Goal: Information Seeking & Learning: Find specific fact

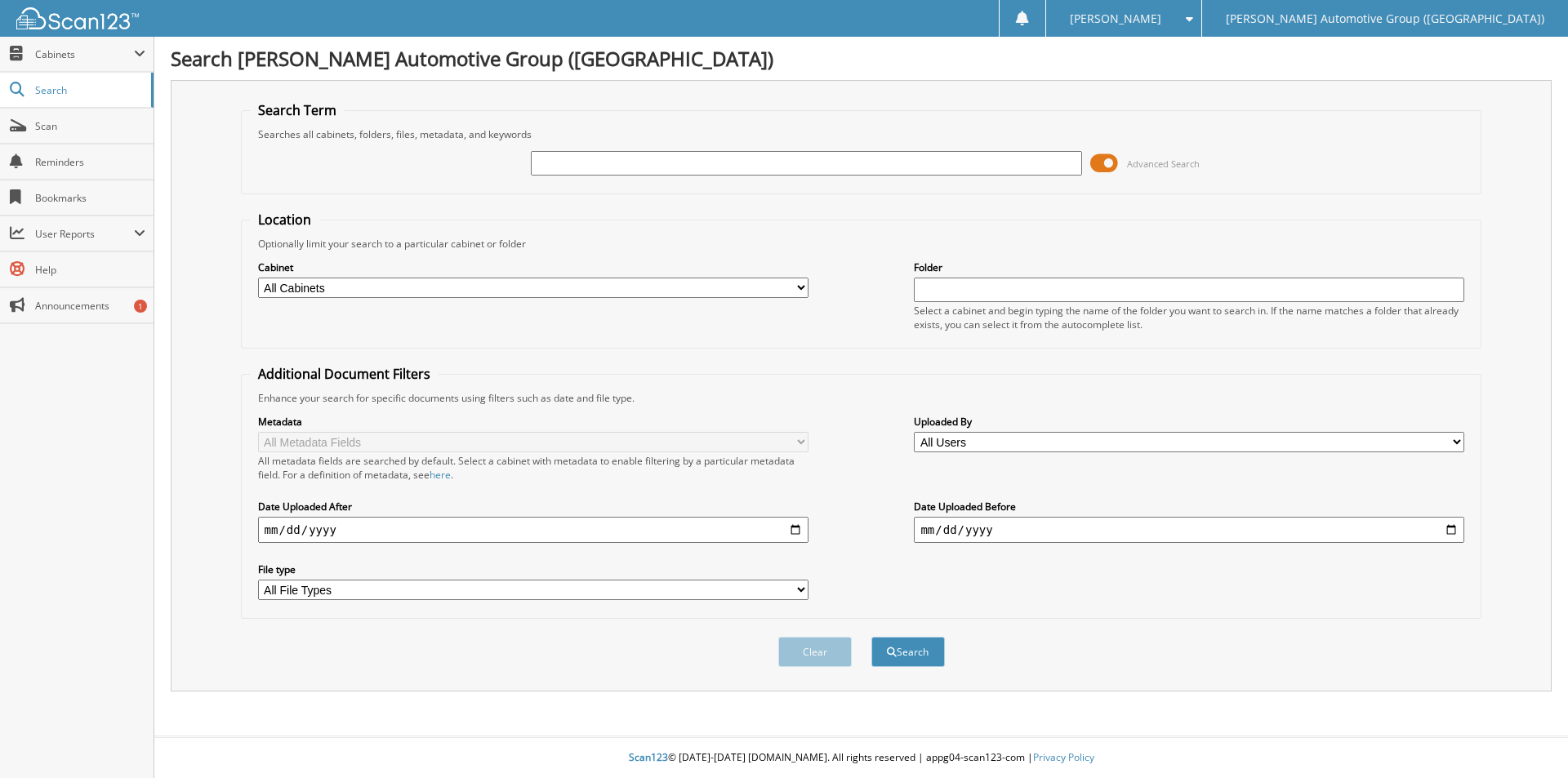
click at [560, 162] on input "text" at bounding box center [807, 163] width 551 height 25
type input "h"
type input "HU046997"
click at [872, 637] on button "Search" at bounding box center [908, 652] width 74 height 30
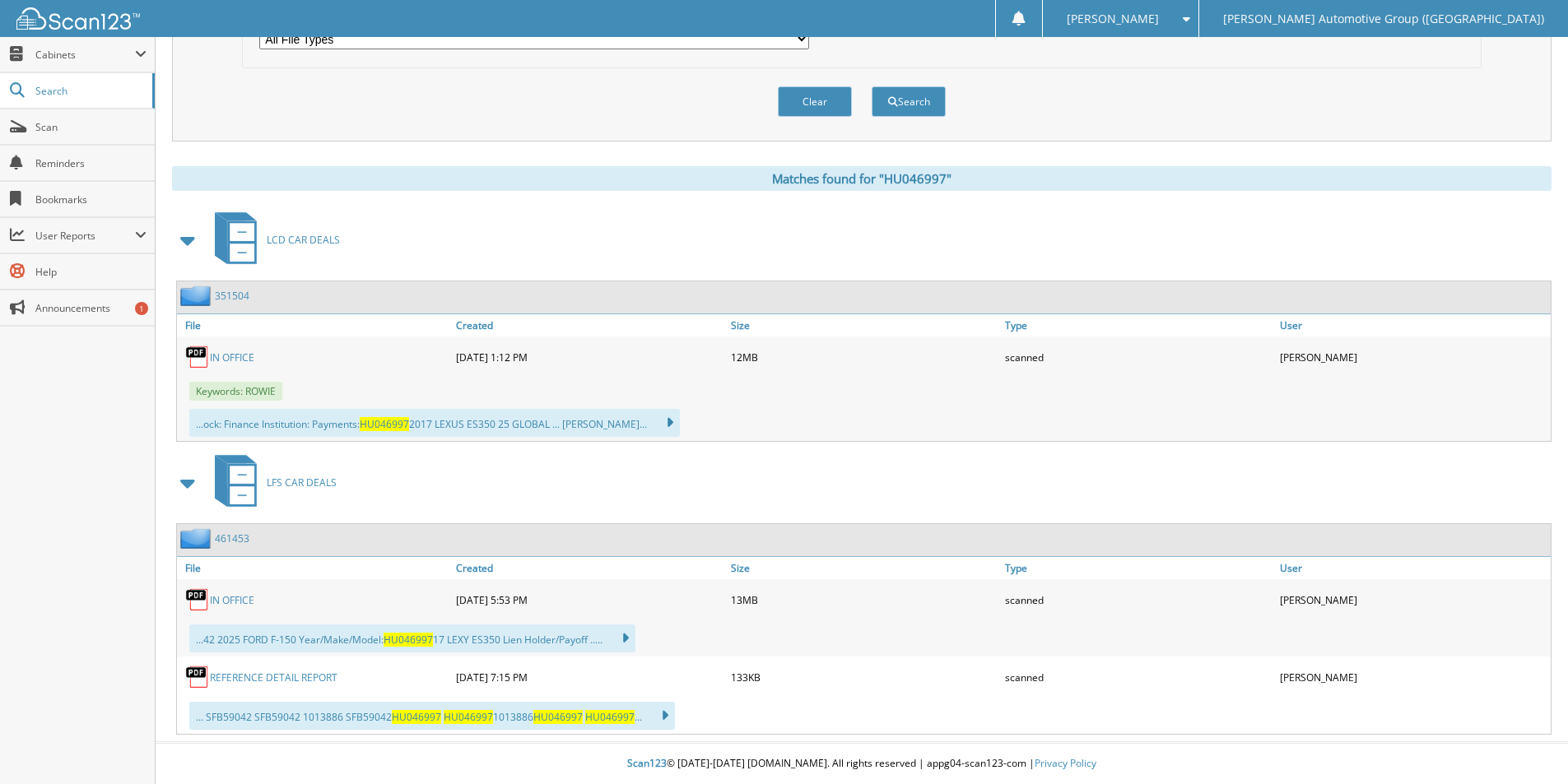
scroll to position [556, 0]
click at [226, 290] on link "351504" at bounding box center [232, 295] width 35 height 14
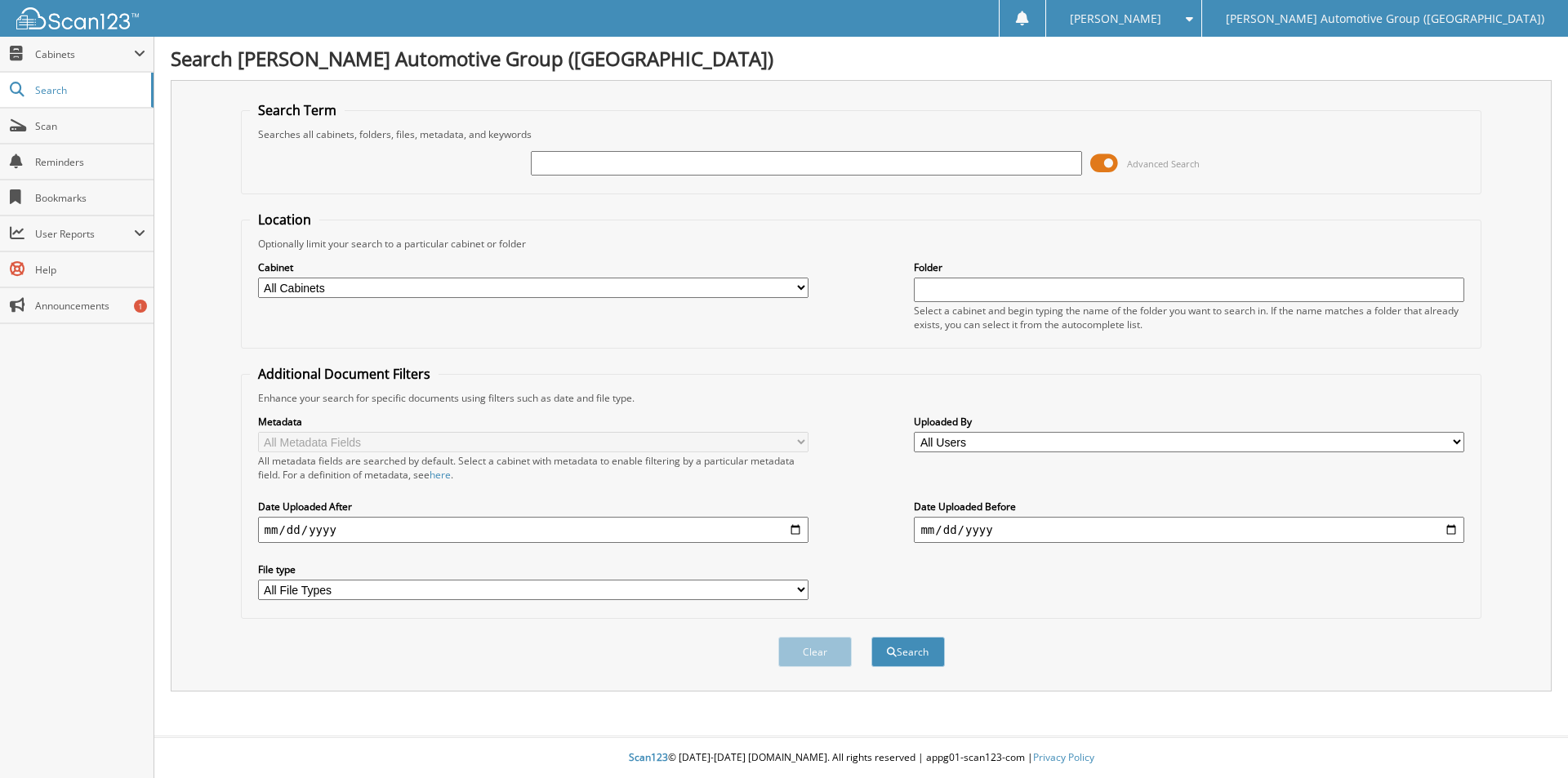
drag, startPoint x: 556, startPoint y: 161, endPoint x: 584, endPoint y: 182, distance: 35.0
click at [557, 161] on input "text" at bounding box center [807, 163] width 551 height 25
type input "351762"
click at [914, 647] on button "Search" at bounding box center [908, 652] width 74 height 30
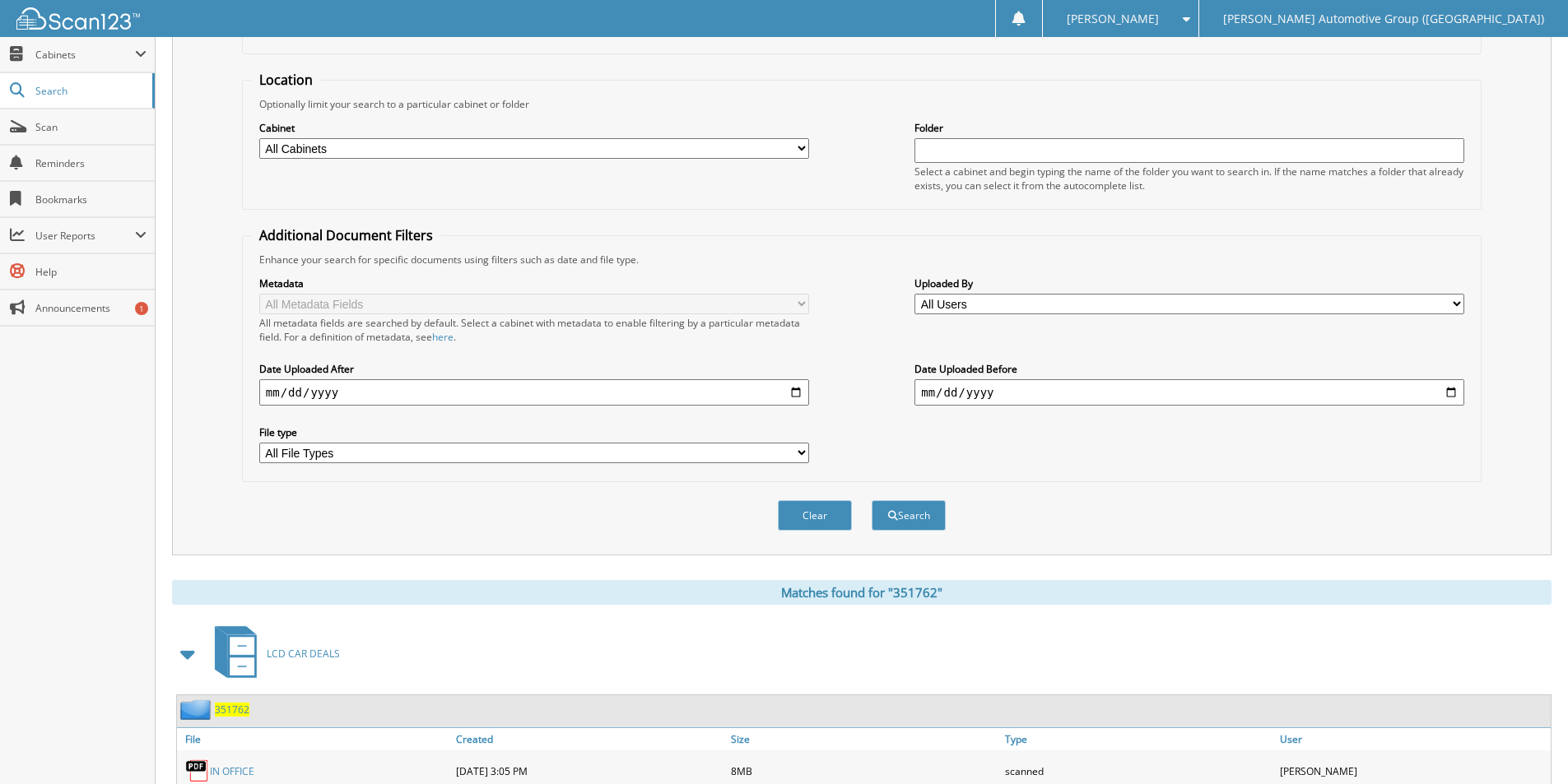
scroll to position [264, 0]
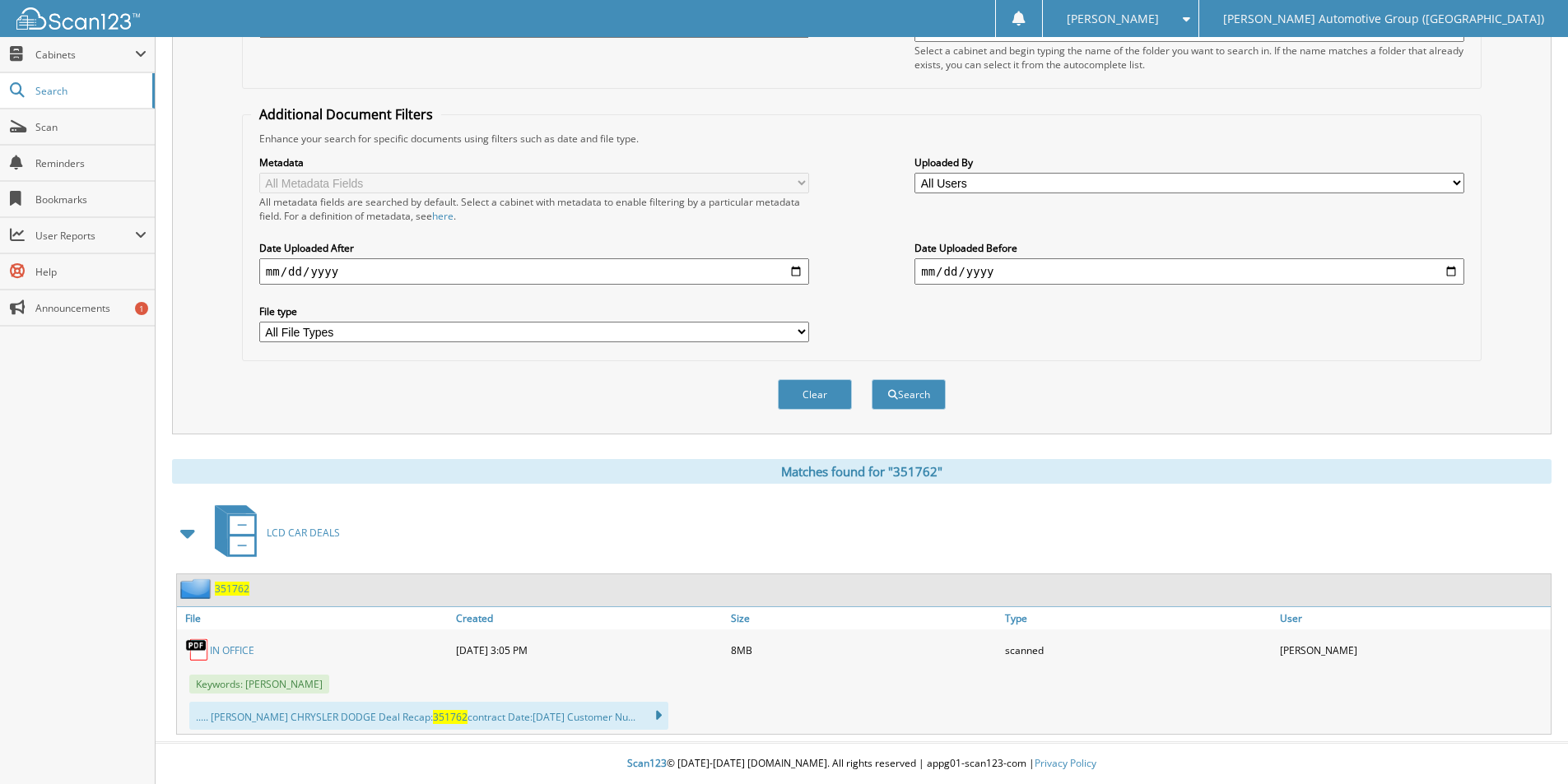
click at [233, 595] on span "351762" at bounding box center [232, 589] width 35 height 14
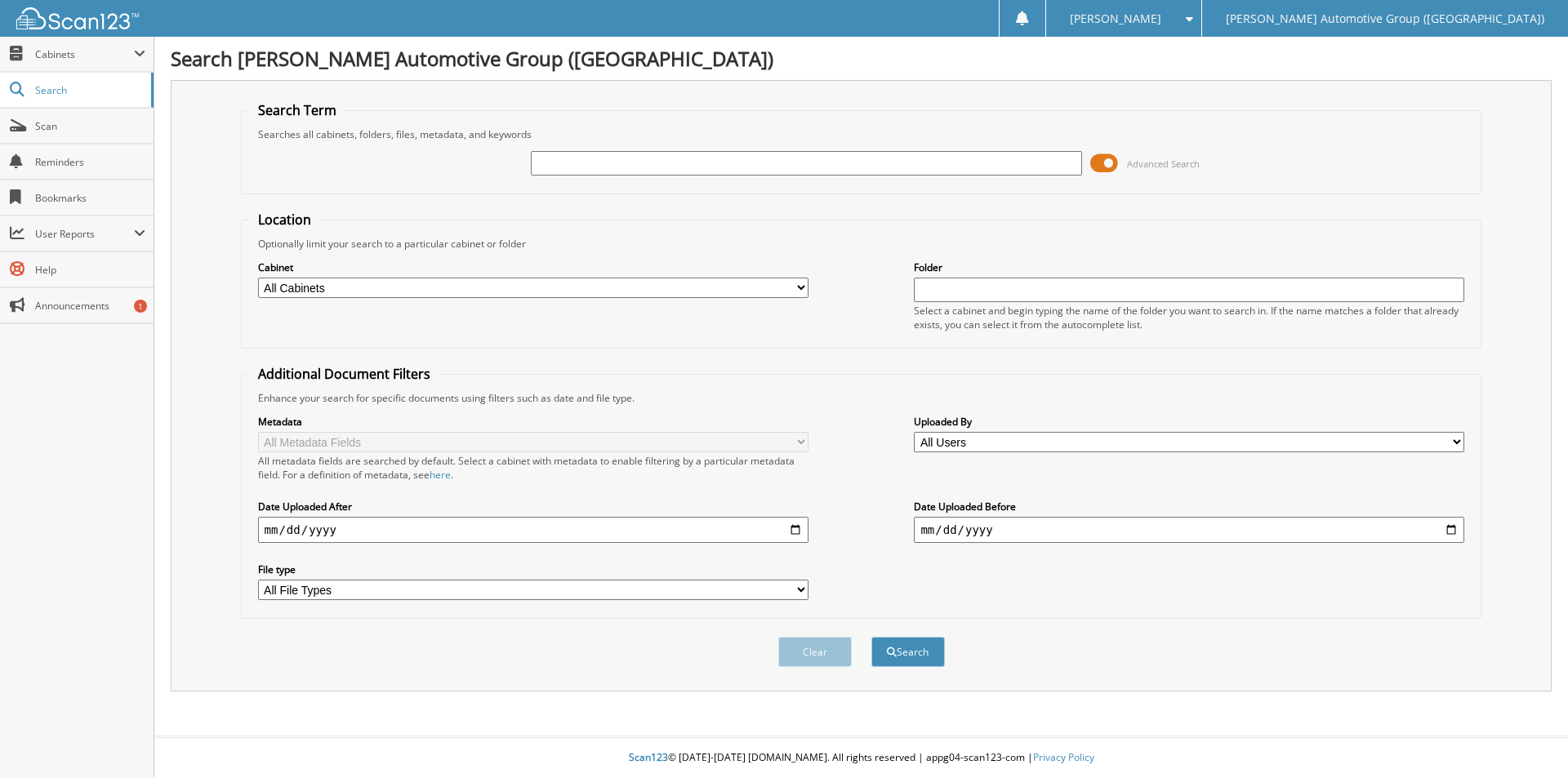
click at [629, 172] on input "text" at bounding box center [807, 163] width 551 height 25
type input "CFA21484"
click at [872, 637] on button "Search" at bounding box center [908, 652] width 74 height 30
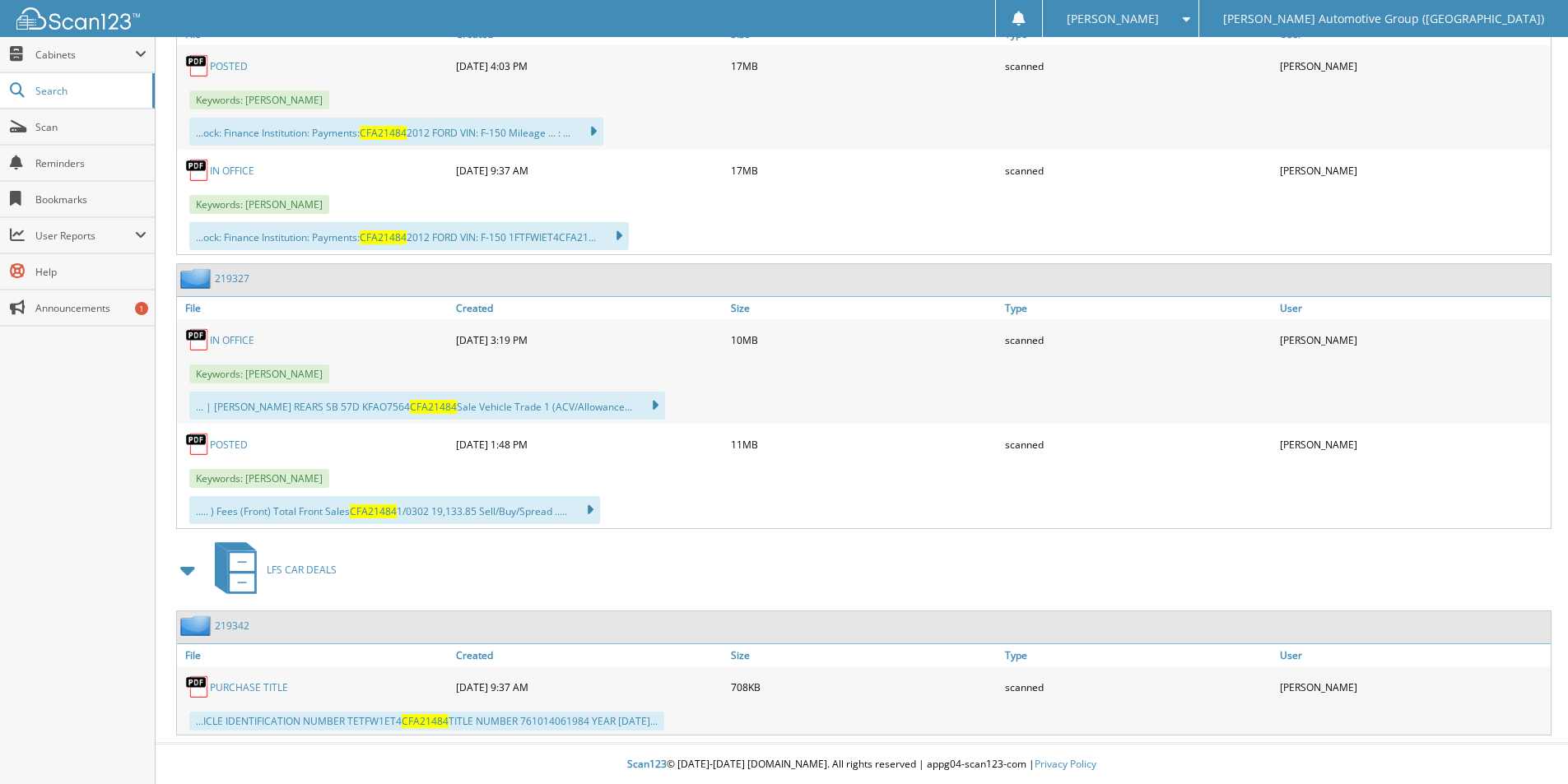
scroll to position [848, 0]
click at [253, 684] on link "PURCHASE TITLE" at bounding box center [249, 687] width 78 height 14
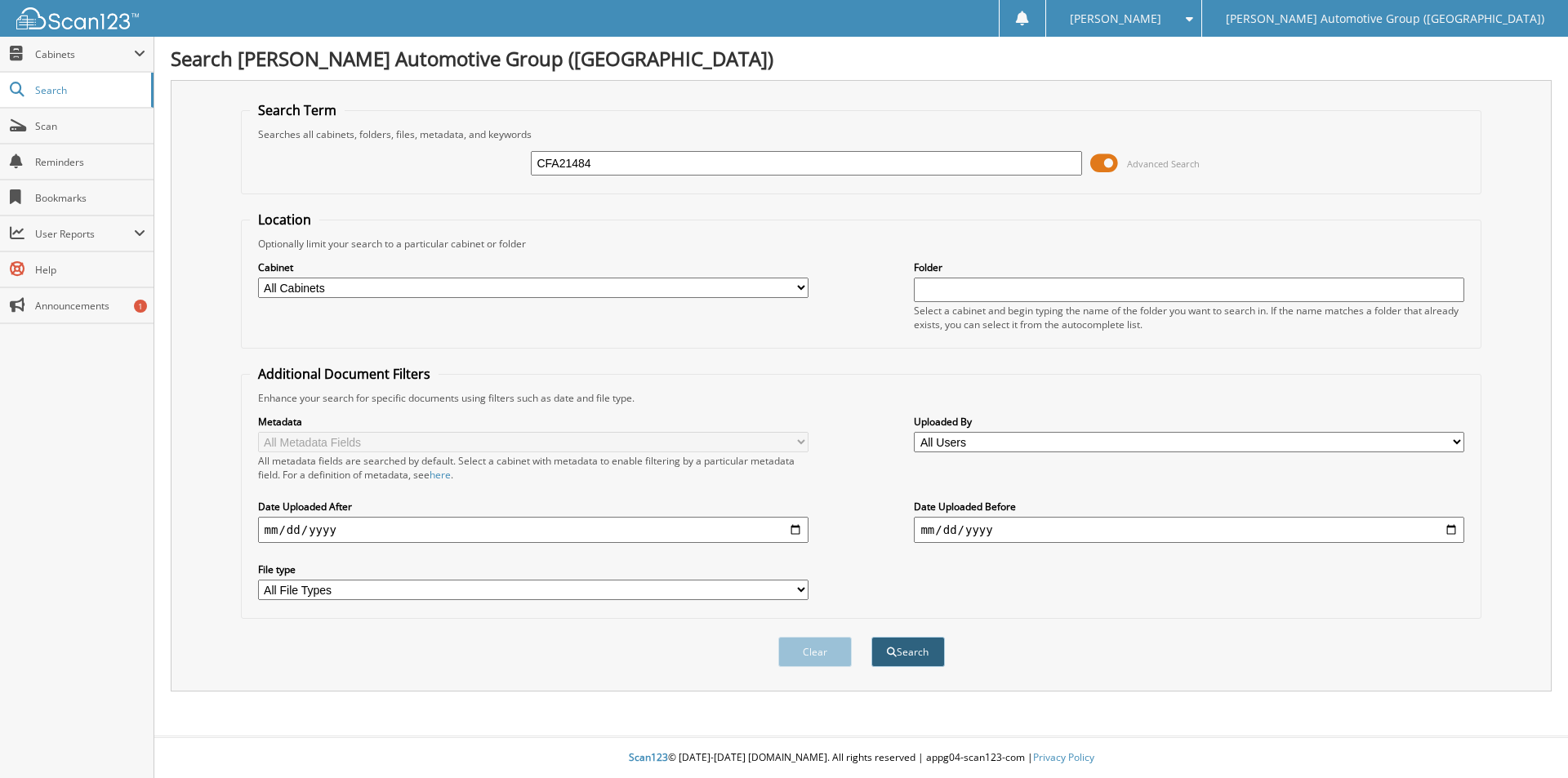
click at [912, 650] on button "Search" at bounding box center [908, 652] width 74 height 30
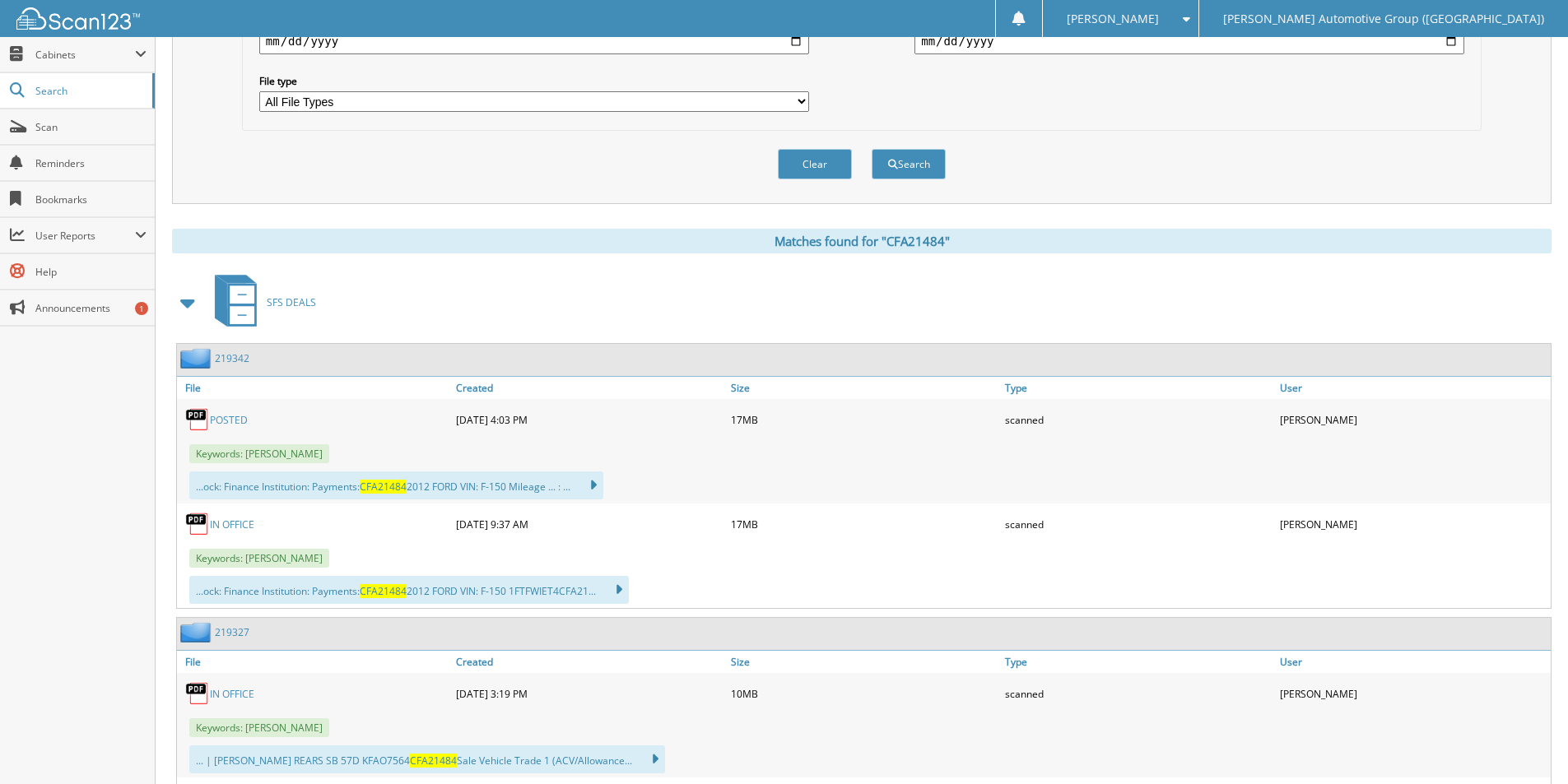
scroll to position [658, 0]
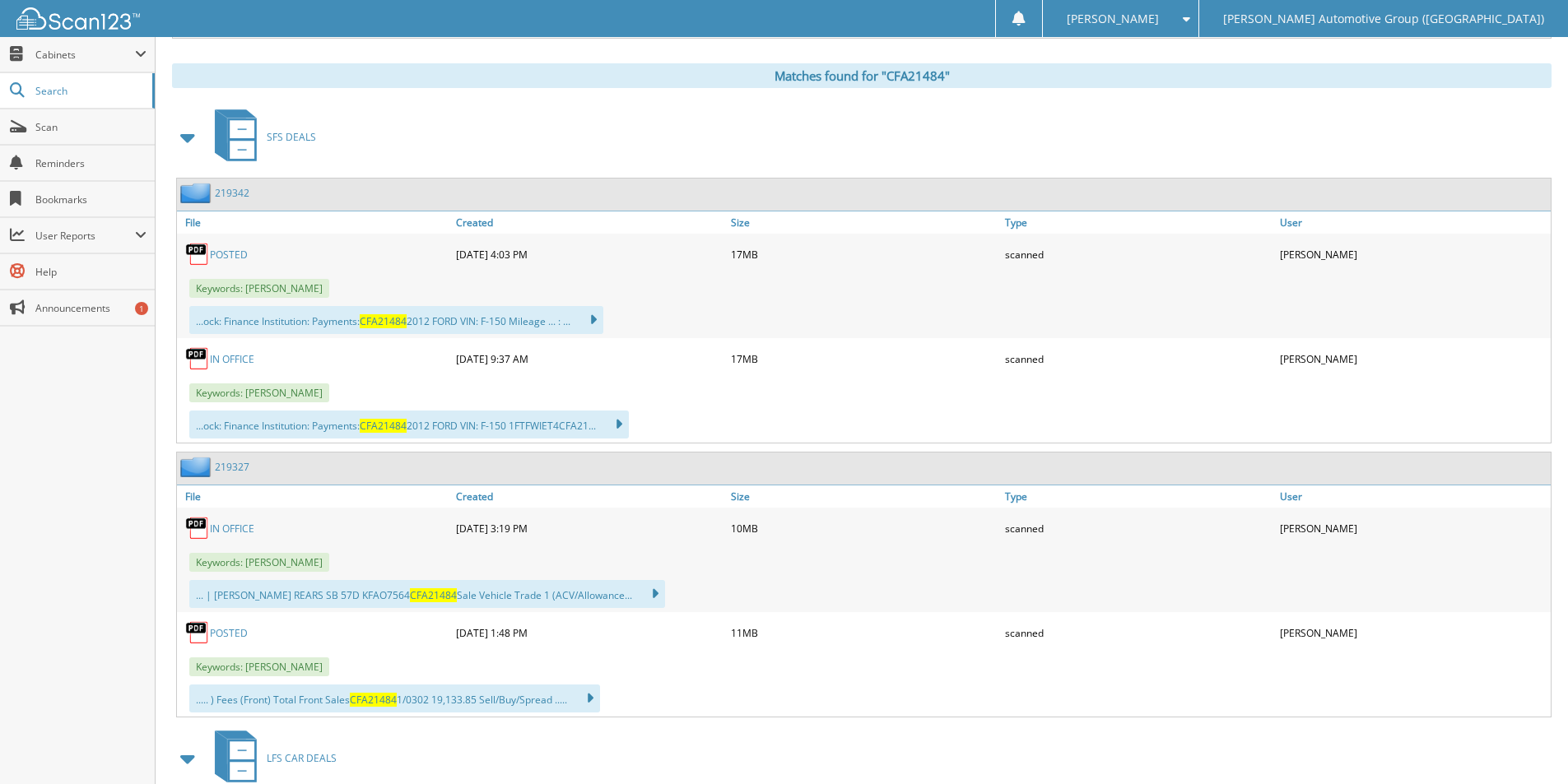
click at [225, 258] on link "POSTED" at bounding box center [229, 255] width 38 height 14
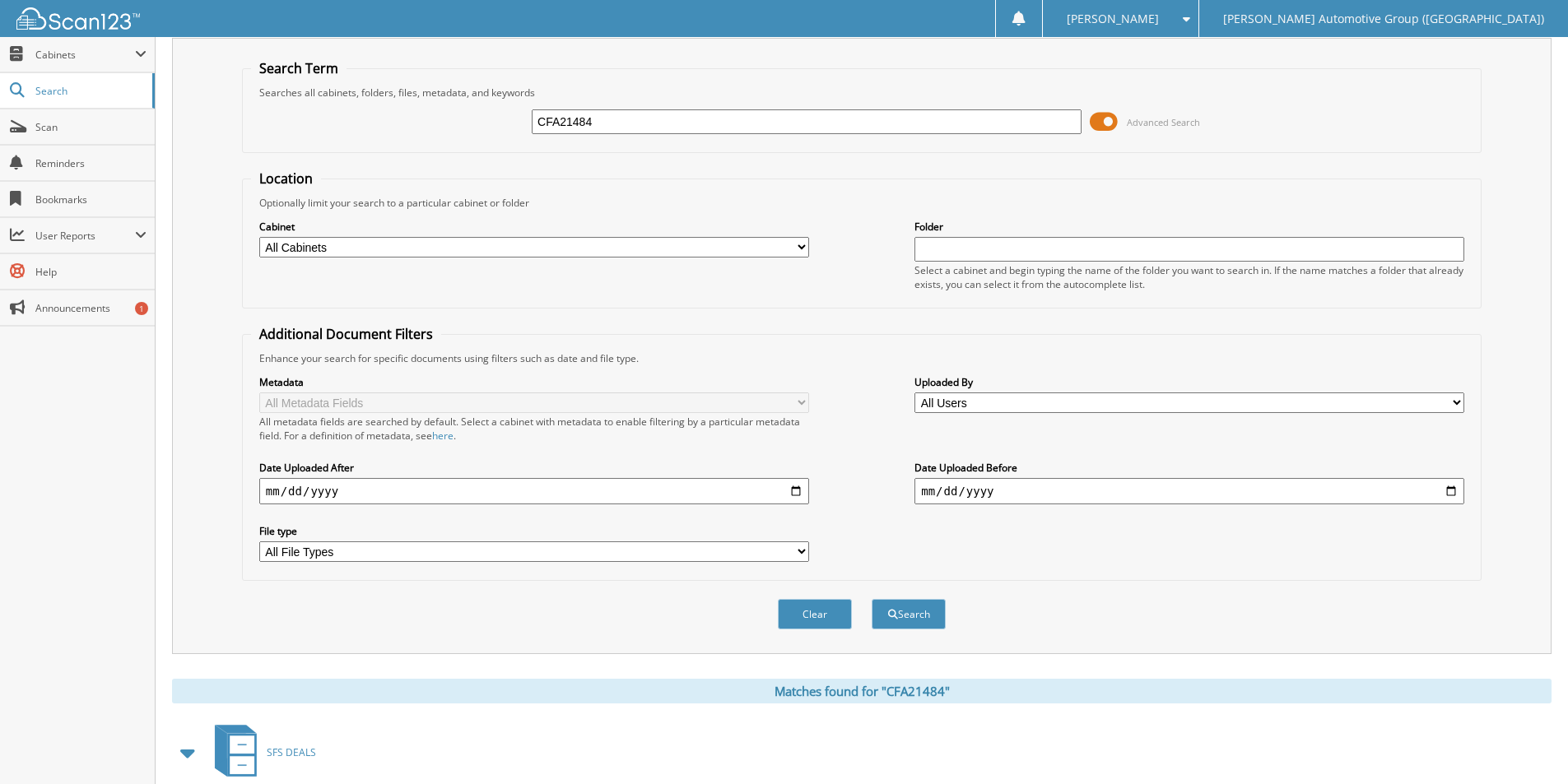
scroll to position [0, 0]
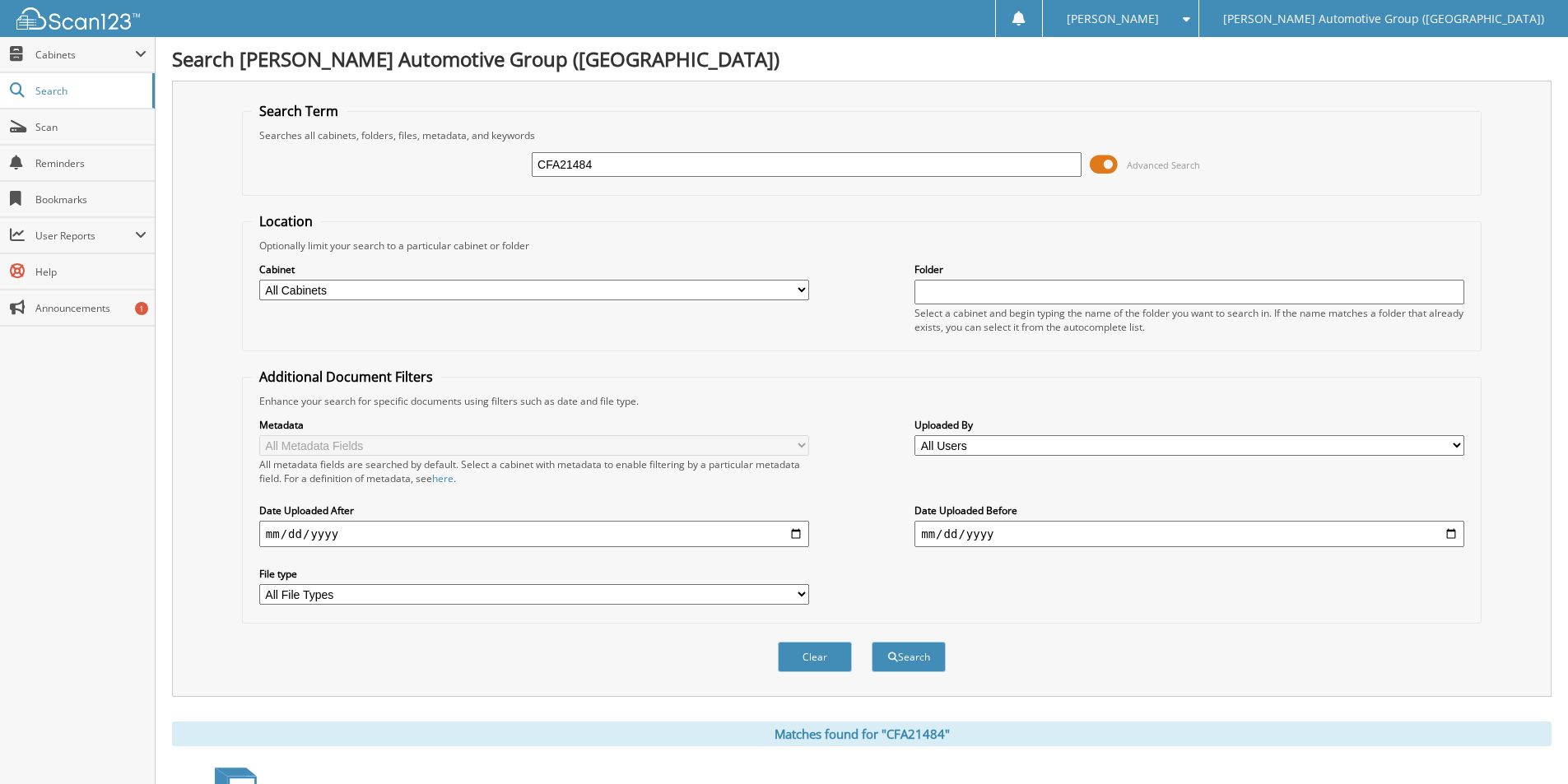
drag, startPoint x: 612, startPoint y: 160, endPoint x: 496, endPoint y: 167, distance: 116.2
click at [496, 167] on div "CFA21484 Advanced Search" at bounding box center [861, 165] width 1221 height 45
type input "l"
type input "LW325886."
click at [871, 642] on button "Search" at bounding box center [908, 657] width 74 height 31
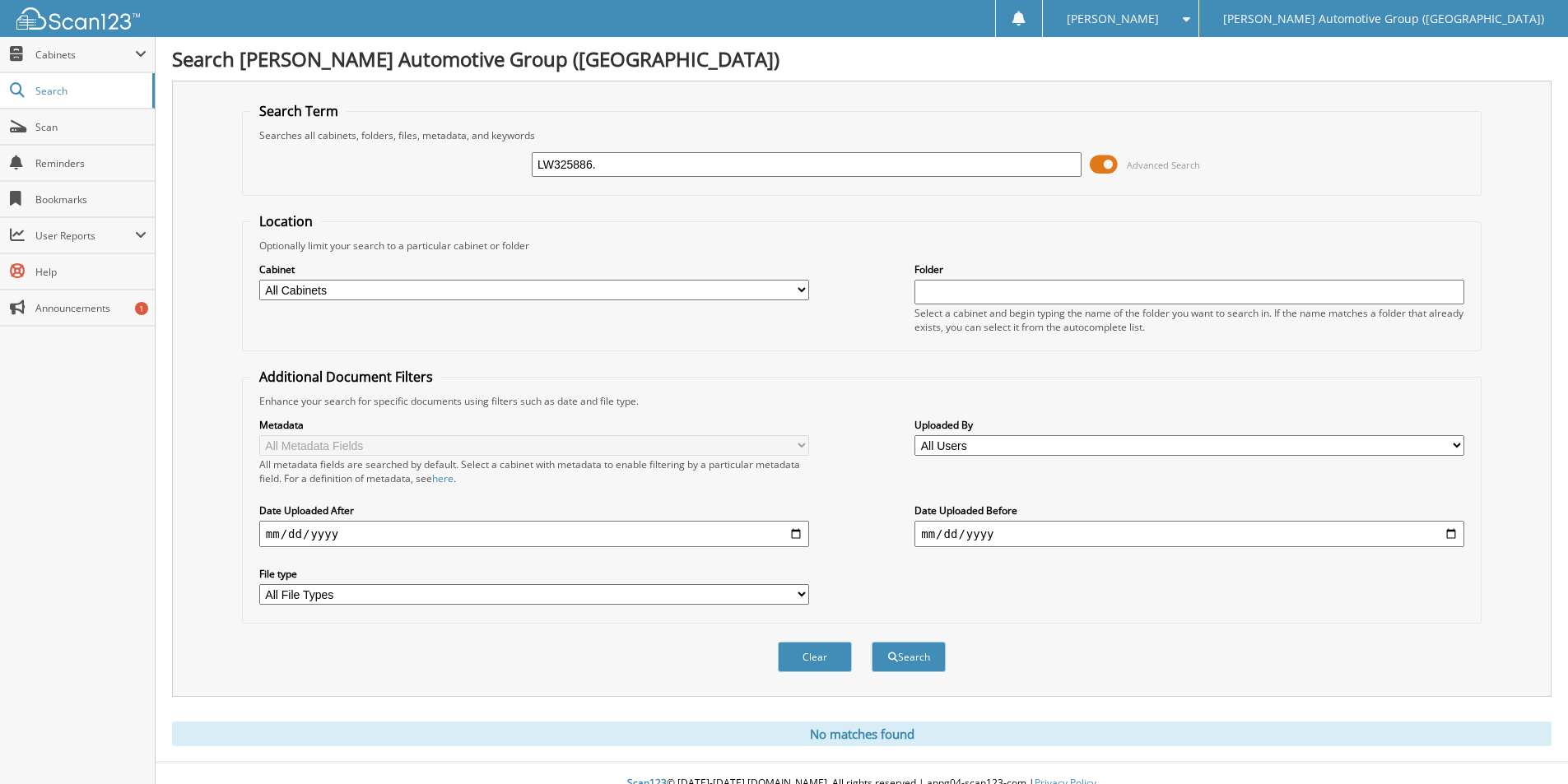
click at [655, 168] on input "LW325886." at bounding box center [806, 165] width 550 height 25
type input "LW325886"
click at [871, 642] on button "Search" at bounding box center [908, 657] width 74 height 31
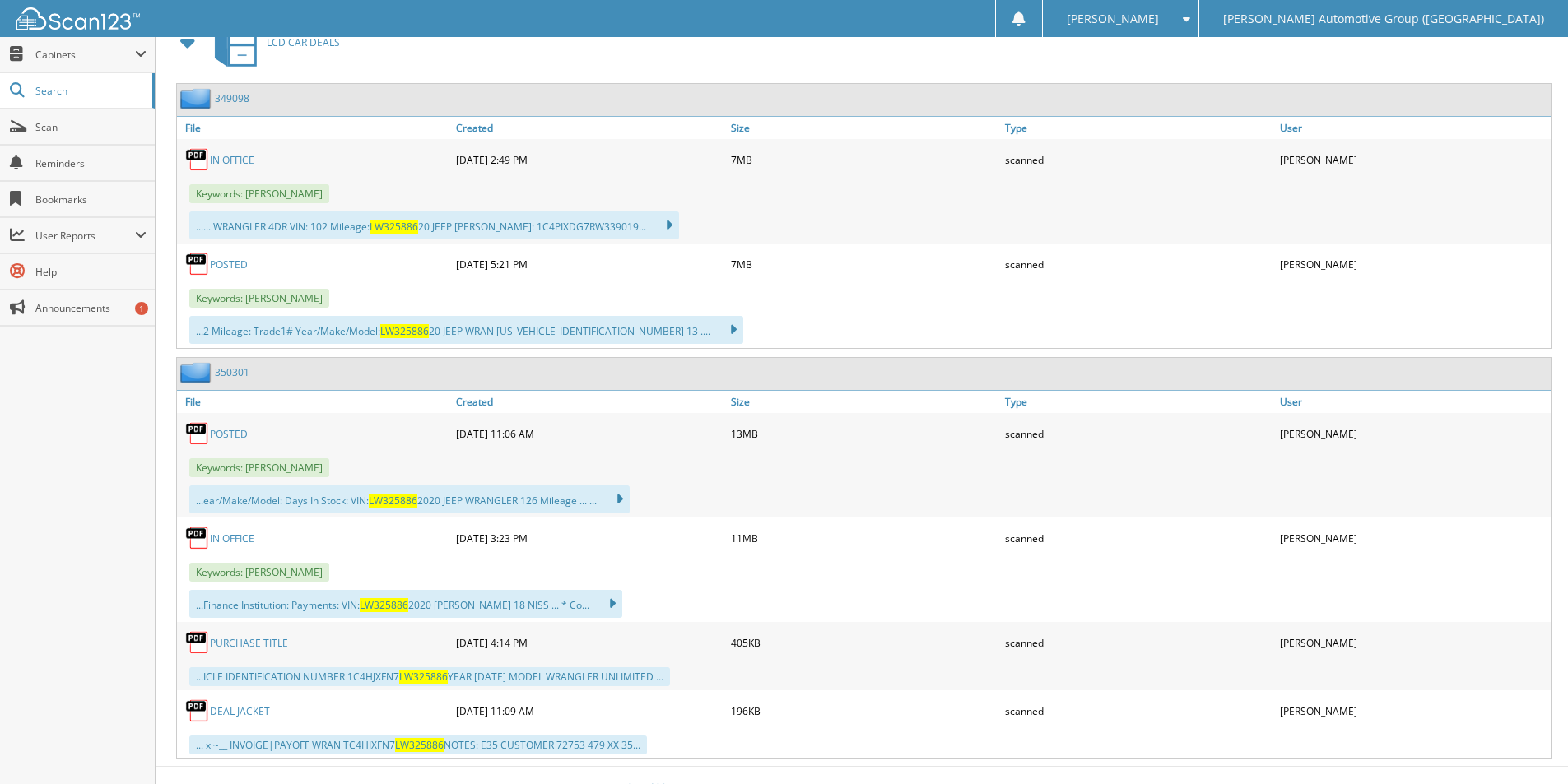
scroll to position [779, 0]
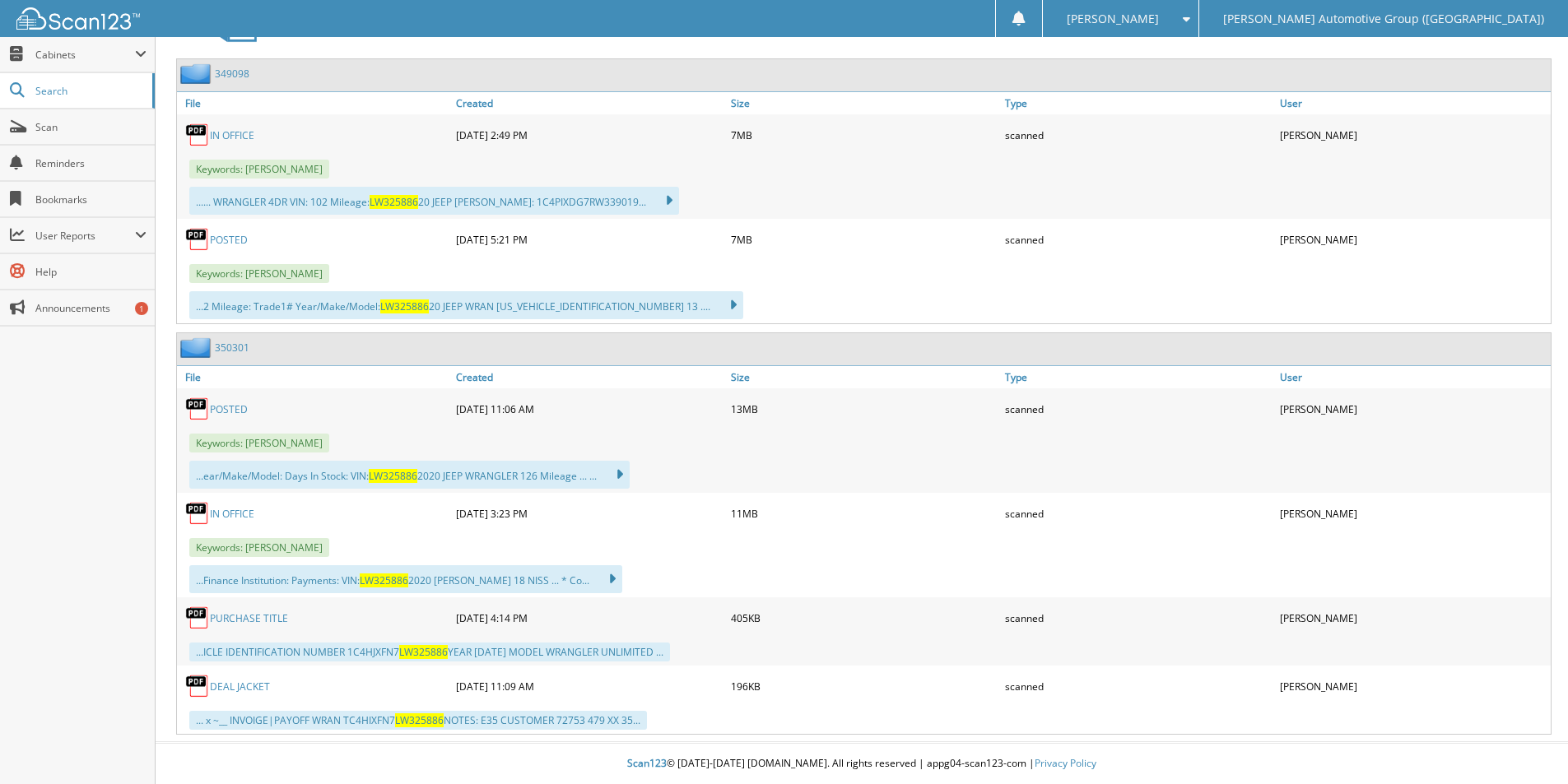
click at [233, 346] on link "350301" at bounding box center [232, 348] width 35 height 14
